Goal: Information Seeking & Learning: Learn about a topic

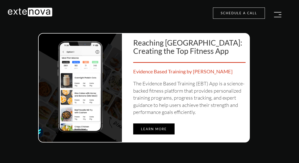
scroll to position [2133, 0]
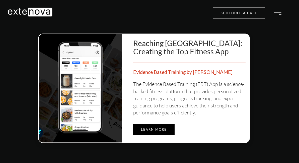
click at [160, 130] on link "Learn more" at bounding box center [153, 129] width 41 height 11
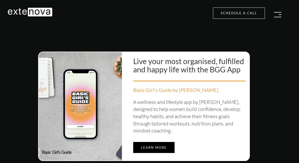
scroll to position [2396, 0]
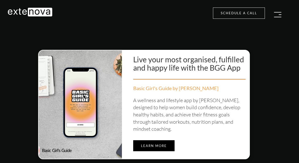
click at [154, 140] on link "Learn more" at bounding box center [153, 145] width 41 height 11
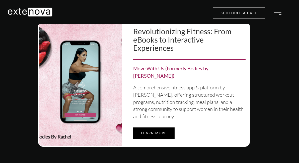
scroll to position [2554, 0]
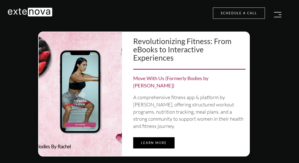
click at [154, 137] on link "Learn more" at bounding box center [153, 142] width 41 height 11
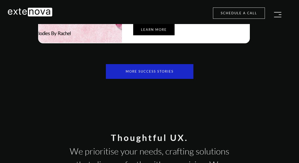
scroll to position [2669, 0]
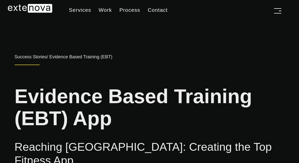
scroll to position [3, 0]
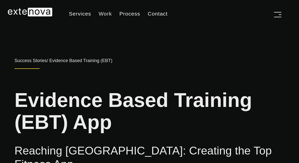
click at [105, 13] on link "Work" at bounding box center [105, 14] width 21 height 13
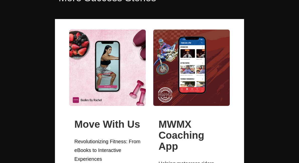
scroll to position [1225, 0]
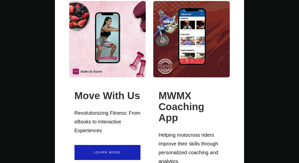
click at [102, 145] on link "Learn More" at bounding box center [107, 152] width 66 height 15
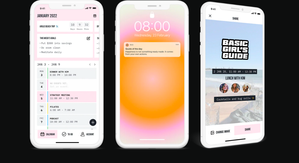
scroll to position [841, 0]
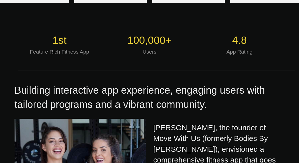
scroll to position [302, 0]
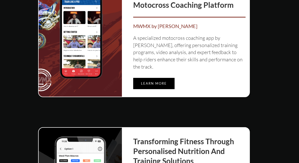
scroll to position [170, 0]
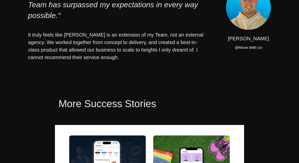
scroll to position [1216, 0]
